Goal: Complete application form

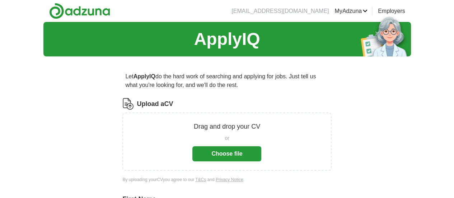
click at [203, 154] on button "Choose file" at bounding box center [227, 153] width 69 height 15
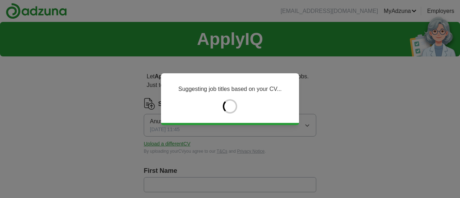
type input "*******"
type input "*********"
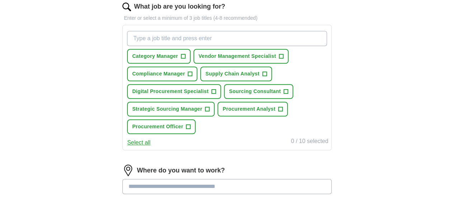
scroll to position [241, 0]
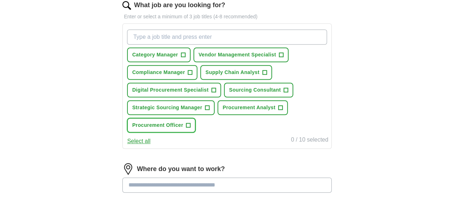
click at [191, 128] on span "+" at bounding box center [188, 125] width 4 height 6
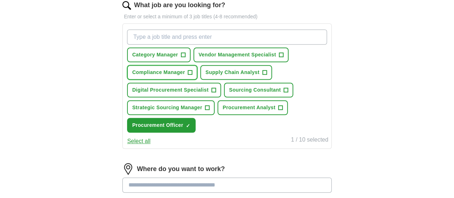
click at [193, 75] on span "+" at bounding box center [190, 73] width 4 height 6
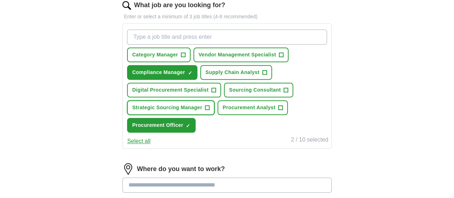
click at [210, 111] on span "+" at bounding box center [207, 108] width 4 height 6
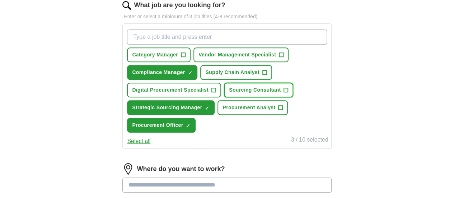
click at [284, 93] on span "+" at bounding box center [286, 90] width 4 height 6
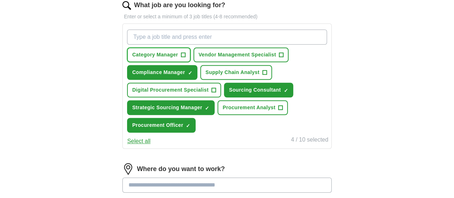
click at [186, 56] on span "+" at bounding box center [183, 55] width 4 height 6
click at [216, 38] on input "What job are you looking for?" at bounding box center [227, 36] width 200 height 15
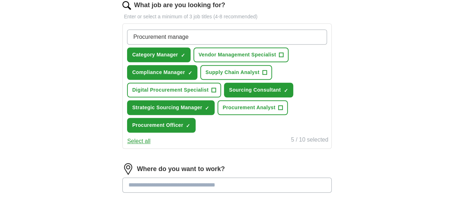
type input "Procurement manager"
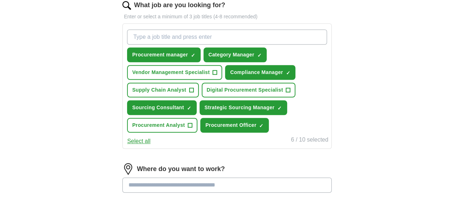
type input "I"
type input "Market Intelligence officer"
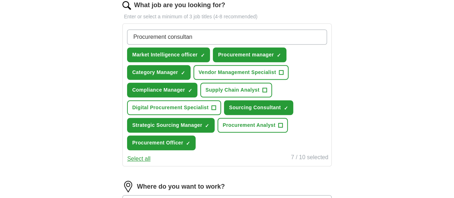
type input "Procurement consultant"
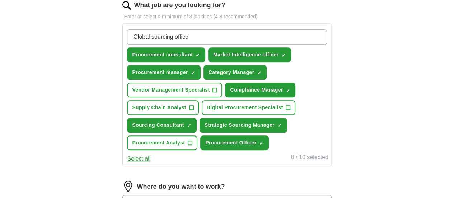
type input "Global sourcing officer"
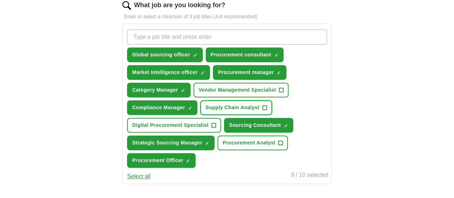
click at [267, 111] on span "+" at bounding box center [265, 108] width 4 height 6
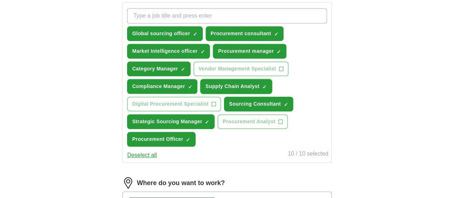
scroll to position [263, 0]
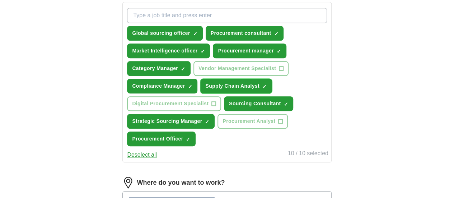
click at [0, 0] on span "×" at bounding box center [0, 0] width 0 height 0
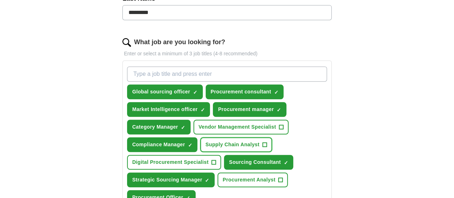
scroll to position [203, 0]
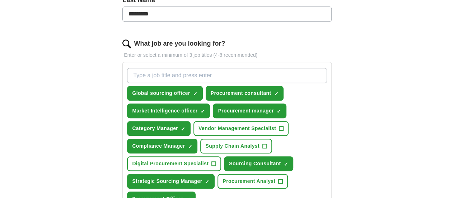
click at [239, 74] on input "What job are you looking for?" at bounding box center [227, 75] width 200 height 15
click at [232, 136] on button "Vendor Management Specialist +" at bounding box center [241, 128] width 95 height 15
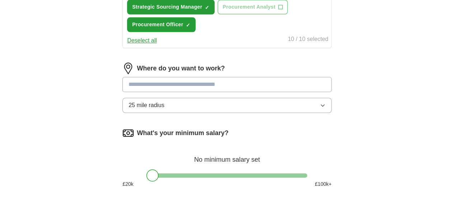
scroll to position [382, 0]
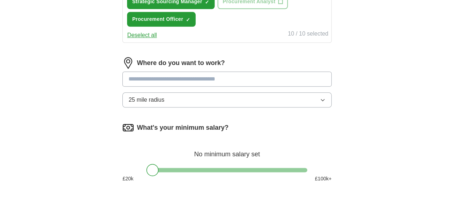
click at [219, 87] on input at bounding box center [226, 78] width 209 height 15
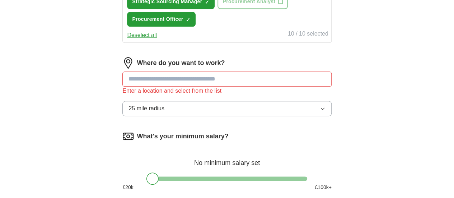
click at [236, 115] on div "Where do you want to work? Enter a location and select from the list 25 mile ra…" at bounding box center [226, 89] width 209 height 65
click at [239, 116] on button "25 mile radius" at bounding box center [226, 108] width 209 height 15
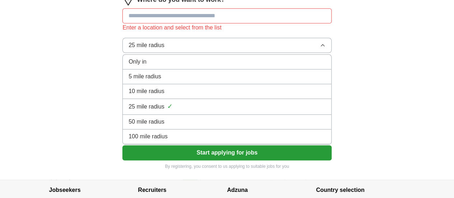
scroll to position [450, 0]
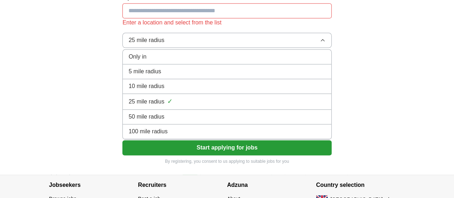
click at [223, 136] on div "100 mile radius" at bounding box center [227, 131] width 197 height 9
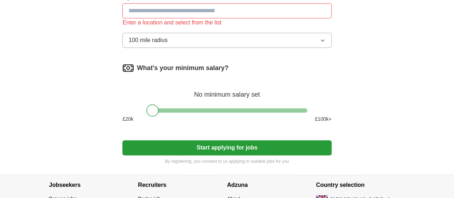
click at [239, 18] on input at bounding box center [226, 10] width 209 height 15
type input "*"
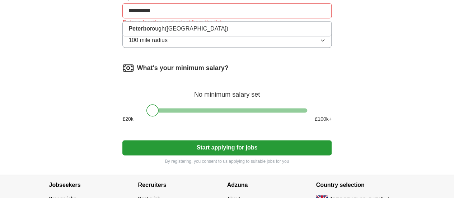
type input "**********"
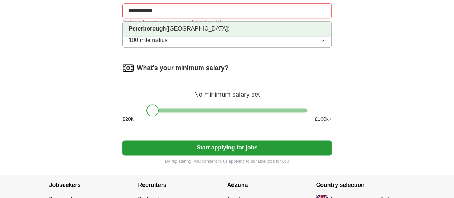
click at [229, 32] on span "([GEOGRAPHIC_DATA])" at bounding box center [198, 29] width 64 height 6
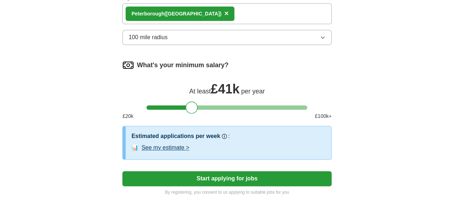
drag, startPoint x: 155, startPoint y: 125, endPoint x: 195, endPoint y: 122, distance: 40.0
click at [195, 114] on div at bounding box center [192, 107] width 12 height 12
drag, startPoint x: 192, startPoint y: 125, endPoint x: 187, endPoint y: 126, distance: 5.1
click at [187, 114] on div at bounding box center [186, 107] width 12 height 12
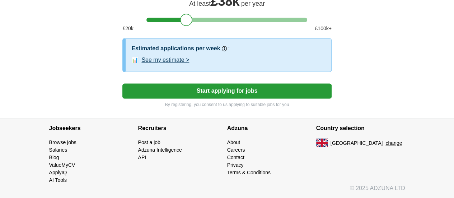
scroll to position [553, 0]
click at [239, 90] on button "Start applying for jobs" at bounding box center [226, 90] width 209 height 15
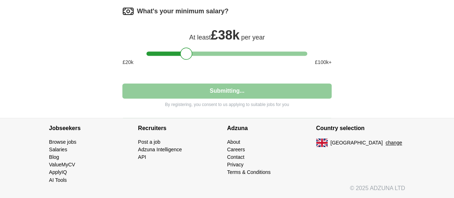
scroll to position [520, 0]
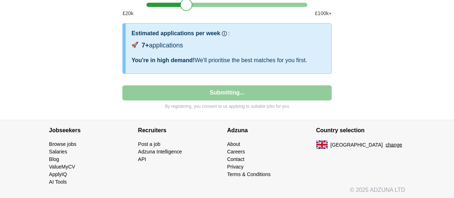
select select "**"
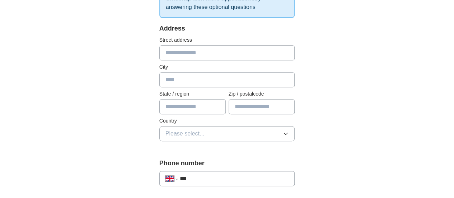
scroll to position [142, 0]
click at [236, 54] on input "text" at bounding box center [227, 52] width 136 height 15
type input "**********"
type input "*******"
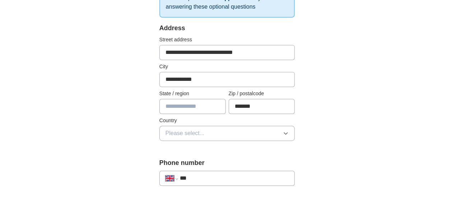
click at [182, 134] on span "Please select..." at bounding box center [185, 133] width 39 height 9
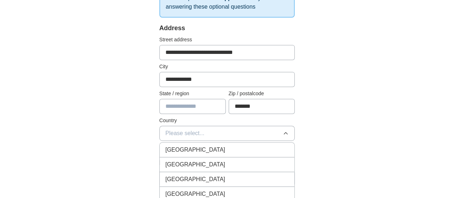
click at [176, 148] on span "[GEOGRAPHIC_DATA]" at bounding box center [196, 149] width 60 height 9
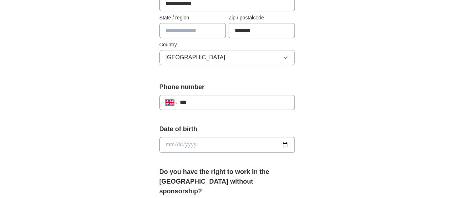
scroll to position [237, 0]
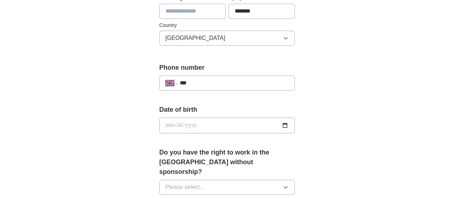
click at [206, 81] on input "***" at bounding box center [234, 83] width 109 height 9
type input "**********"
click at [159, 124] on input "date" at bounding box center [227, 125] width 136 height 16
type input "**********"
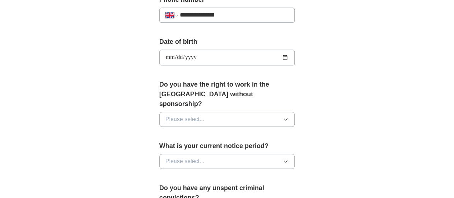
scroll to position [305, 0]
click at [237, 111] on button "Please select..." at bounding box center [227, 118] width 136 height 15
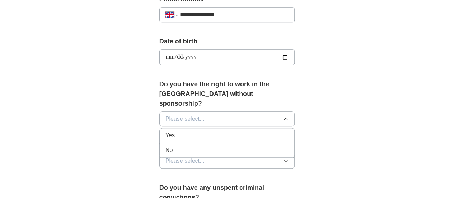
click at [205, 146] on div "No" at bounding box center [228, 150] width 124 height 9
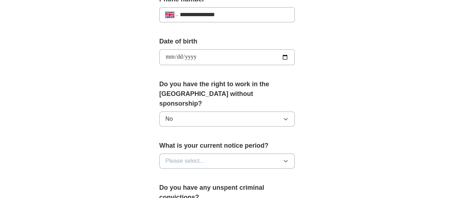
click at [208, 153] on button "Please select..." at bounding box center [227, 160] width 136 height 15
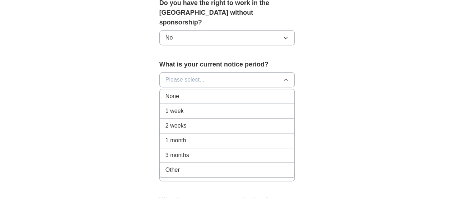
scroll to position [398, 0]
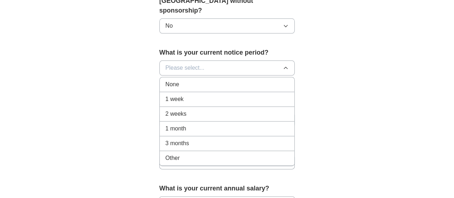
click at [179, 121] on li "1 month" at bounding box center [227, 128] width 135 height 15
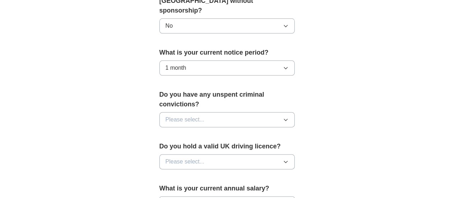
click at [181, 115] on span "Please select..." at bounding box center [185, 119] width 39 height 9
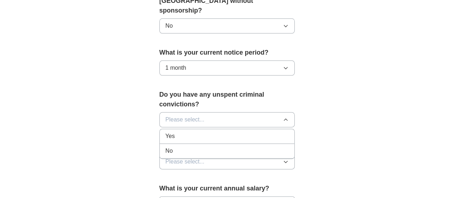
click at [166, 147] on div "No" at bounding box center [228, 151] width 124 height 9
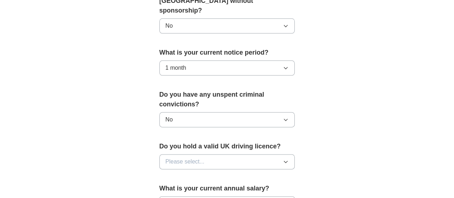
click at [180, 157] on span "Please select..." at bounding box center [185, 161] width 39 height 9
click at [168, 186] on li "No" at bounding box center [227, 193] width 135 height 15
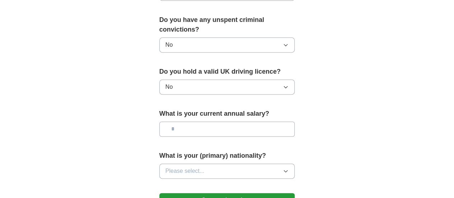
scroll to position [476, 0]
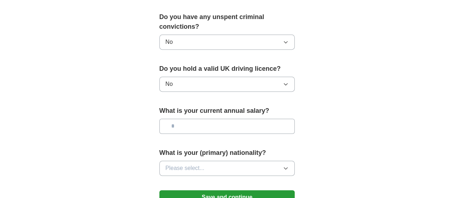
click at [203, 119] on input "text" at bounding box center [227, 126] width 136 height 15
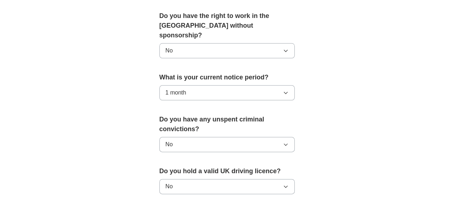
scroll to position [373, 0]
type input "*******"
click at [226, 43] on button "No" at bounding box center [227, 50] width 136 height 15
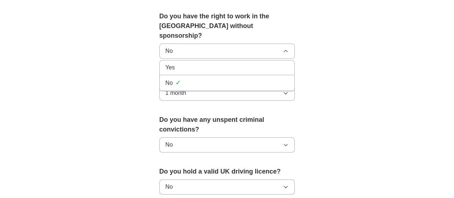
click at [205, 61] on li "Yes" at bounding box center [227, 67] width 135 height 15
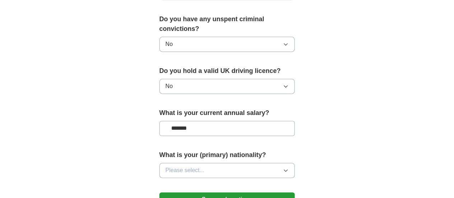
scroll to position [505, 0]
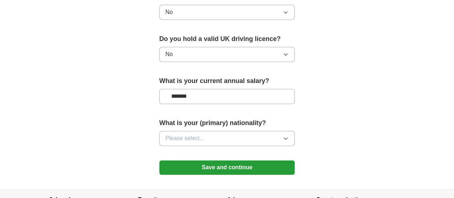
click at [179, 131] on button "Please select..." at bounding box center [227, 138] width 136 height 15
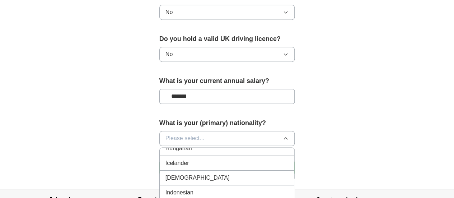
scroll to position [1155, 0]
click at [202, 171] on li "[DEMOGRAPHIC_DATA]" at bounding box center [227, 178] width 135 height 15
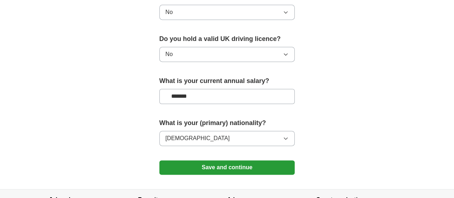
click at [235, 160] on button "Save and continue" at bounding box center [227, 167] width 136 height 14
